Goal: Check status

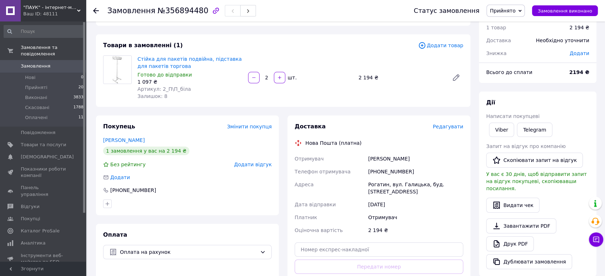
scroll to position [40, 0]
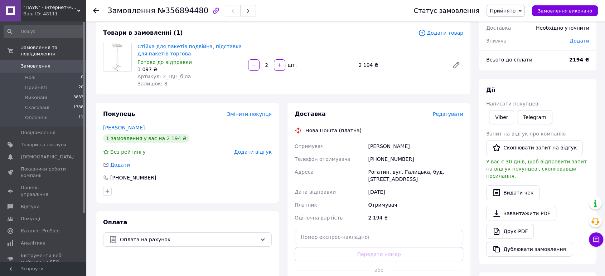
click at [386, 158] on div "[PHONE_NUMBER]" at bounding box center [415, 159] width 98 height 13
click at [176, 47] on link "Стійка для пакетів подвійна, підставка для пакетів торгова" at bounding box center [189, 50] width 104 height 13
click at [92, 9] on div "Замовлення №356894480 Статус замовлення Прийнято Виконано Скасовано Оплачено За…" at bounding box center [345, 10] width 519 height 21
click at [96, 9] on icon at bounding box center [96, 11] width 6 height 6
